Goal: Task Accomplishment & Management: Use online tool/utility

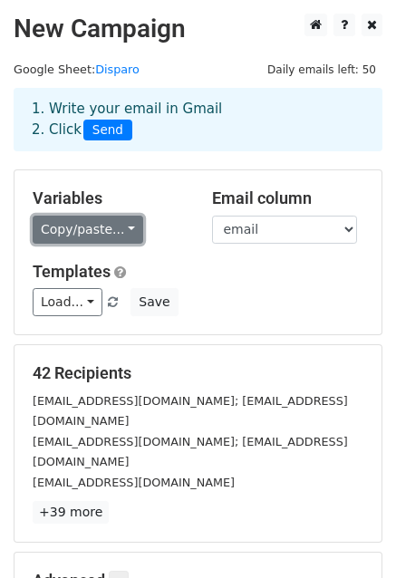
click at [112, 226] on link "Copy/paste..." at bounding box center [88, 230] width 111 height 28
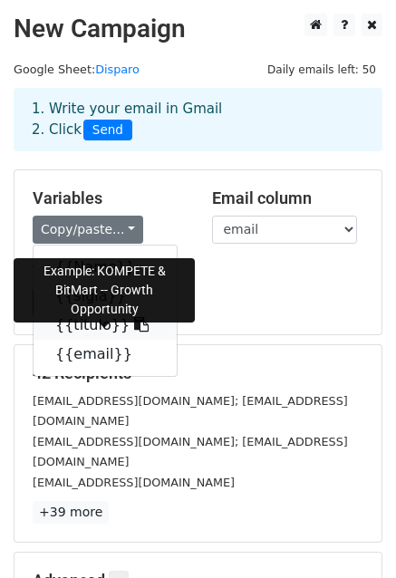
click at [89, 334] on link "{{titulo}}" at bounding box center [105, 325] width 143 height 29
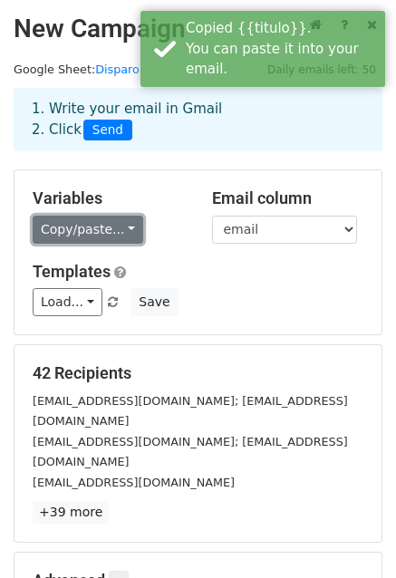
click at [94, 233] on link "Copy/paste..." at bounding box center [88, 230] width 111 height 28
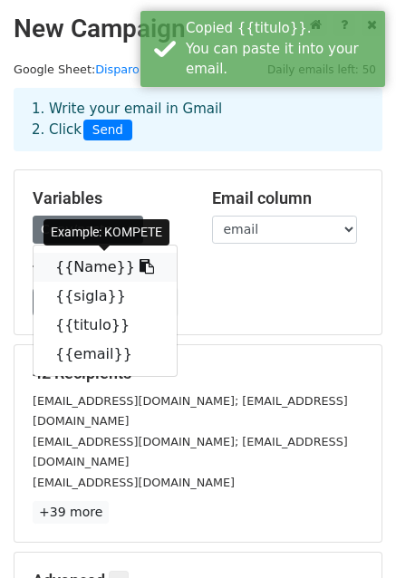
click at [80, 269] on link "{{Name}}" at bounding box center [105, 267] width 143 height 29
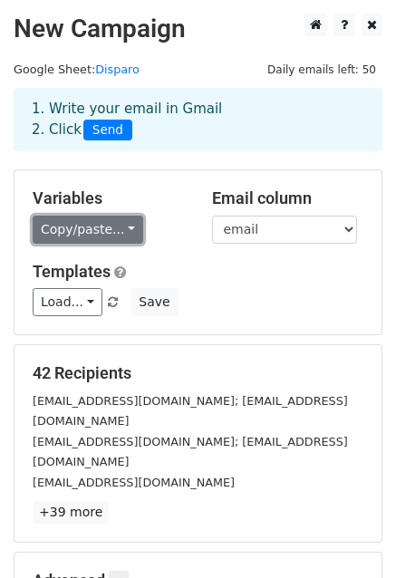
click at [82, 232] on link "Copy/paste..." at bounding box center [88, 230] width 111 height 28
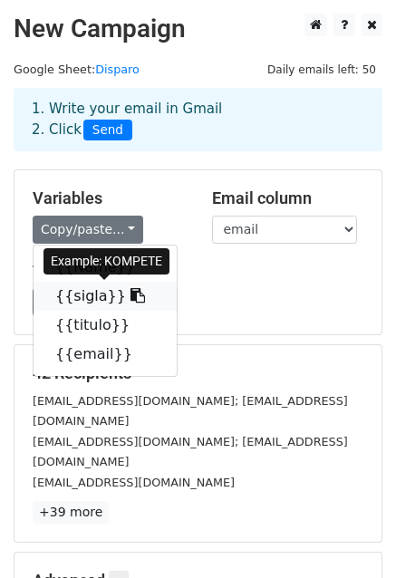
click at [97, 300] on link "{{sigla}}" at bounding box center [105, 296] width 143 height 29
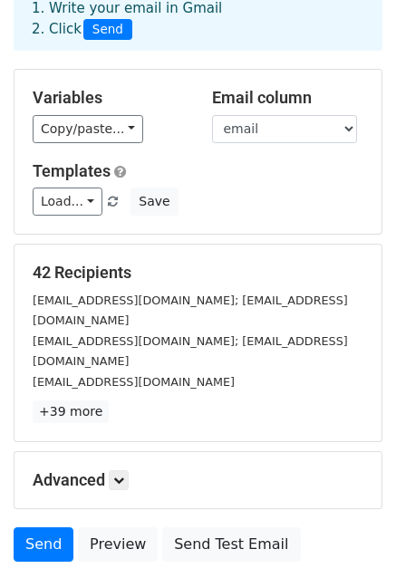
scroll to position [101, 0]
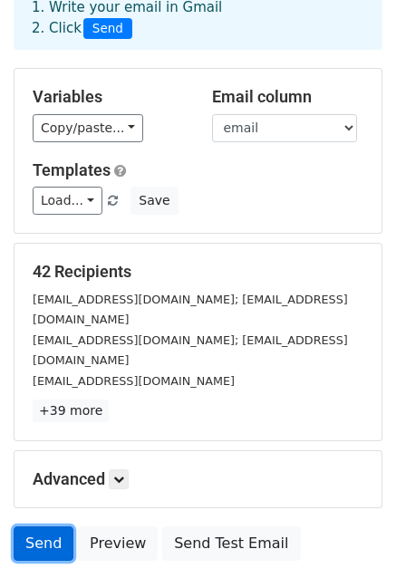
click at [26, 526] on link "Send" at bounding box center [44, 543] width 60 height 34
